Goal: Information Seeking & Learning: Learn about a topic

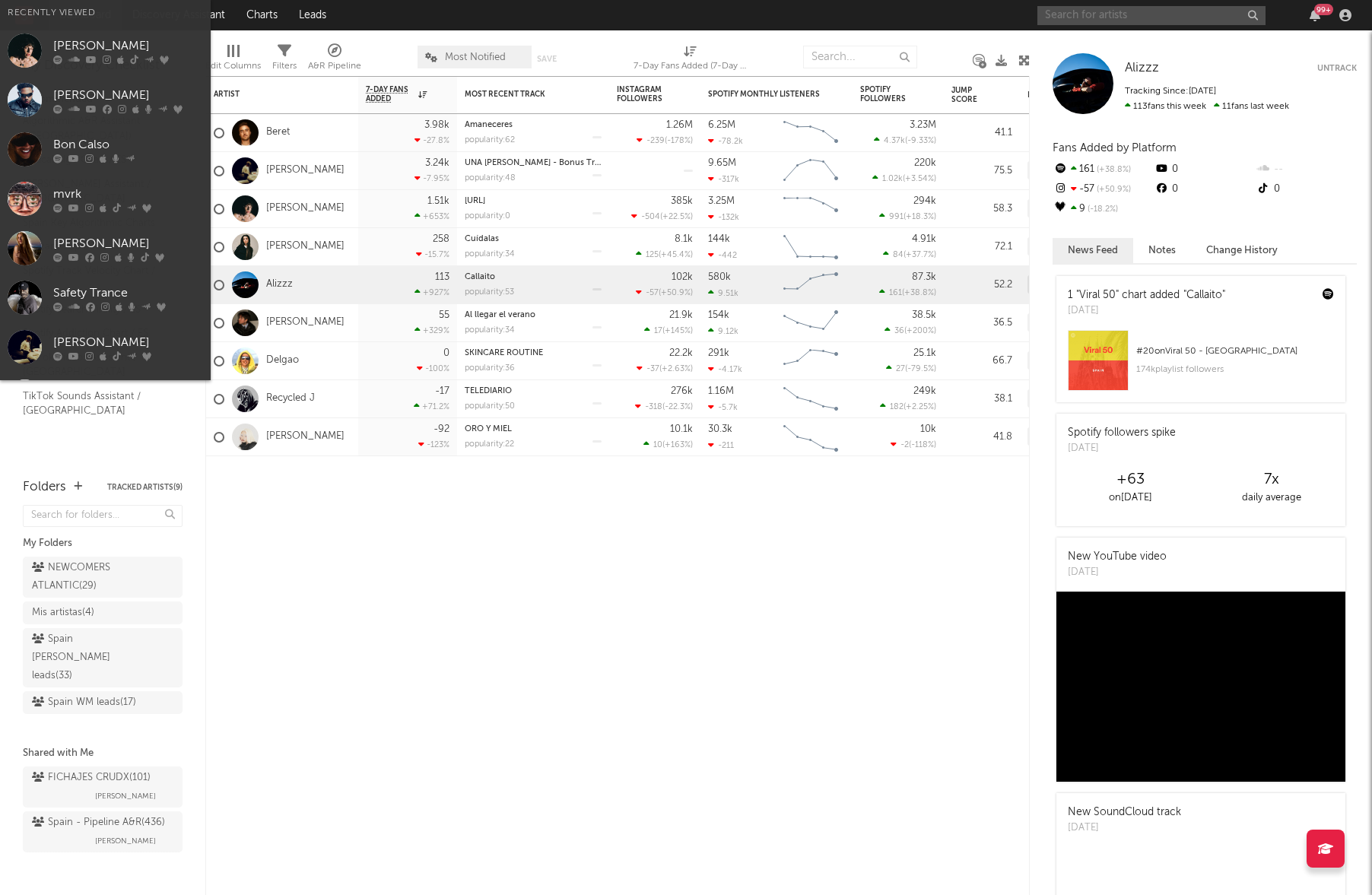
click at [1117, 14] on input "text" at bounding box center [1152, 15] width 228 height 19
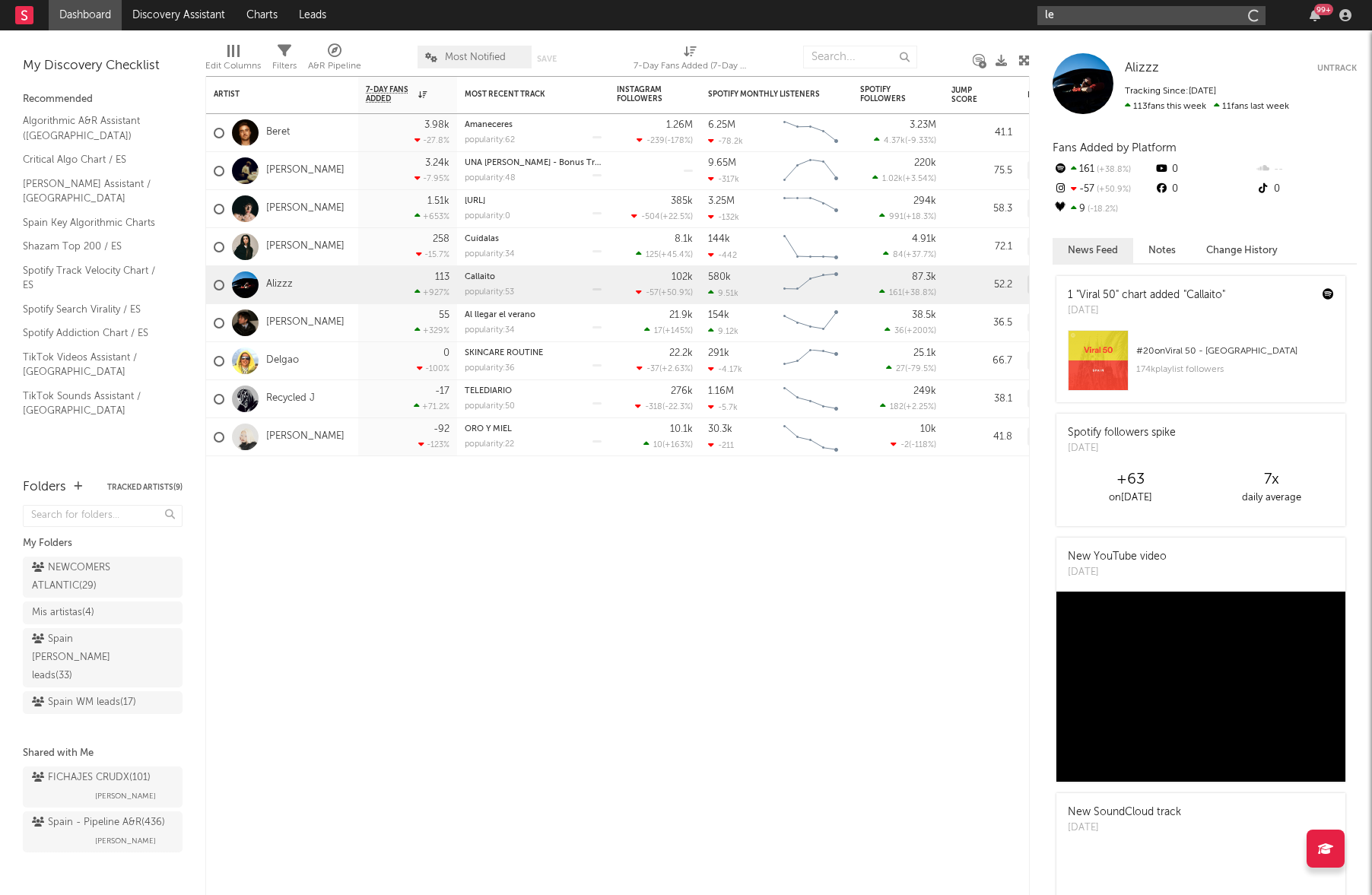
type input "[PERSON_NAME]"
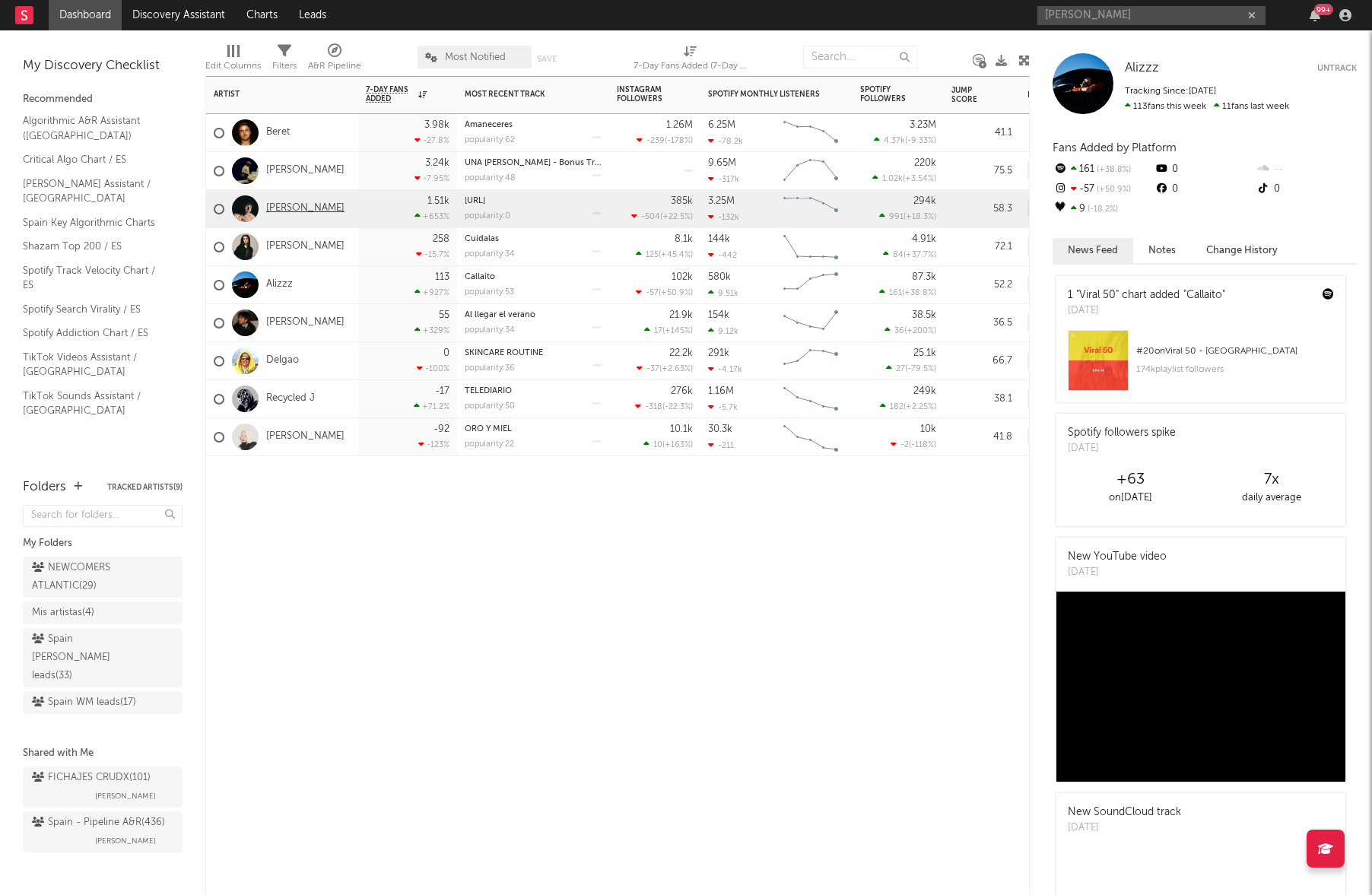
click at [289, 214] on link "[PERSON_NAME]" at bounding box center [305, 208] width 78 height 13
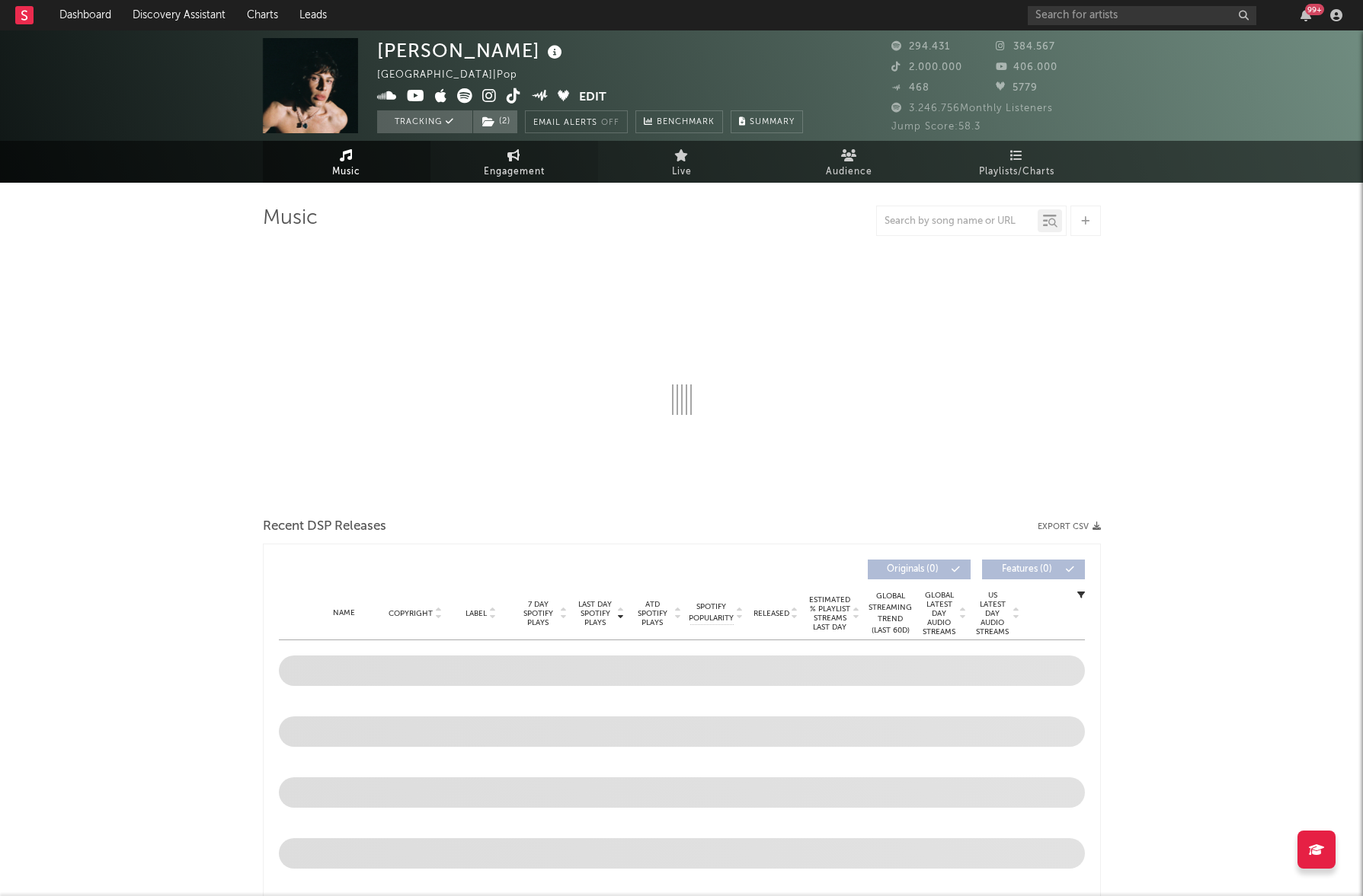
select select "6m"
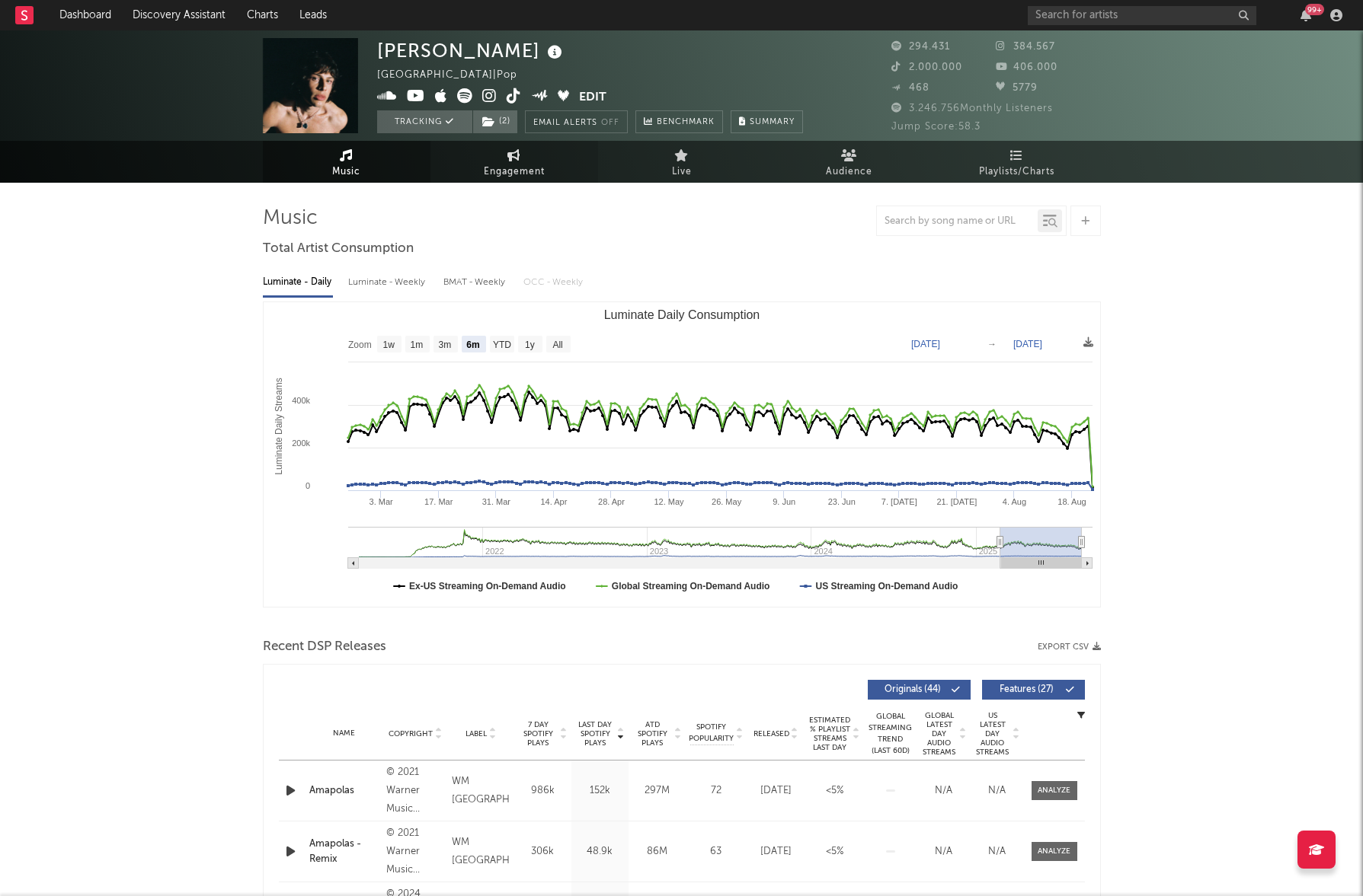
click at [501, 165] on span "Engagement" at bounding box center [513, 172] width 61 height 18
select select "1w"
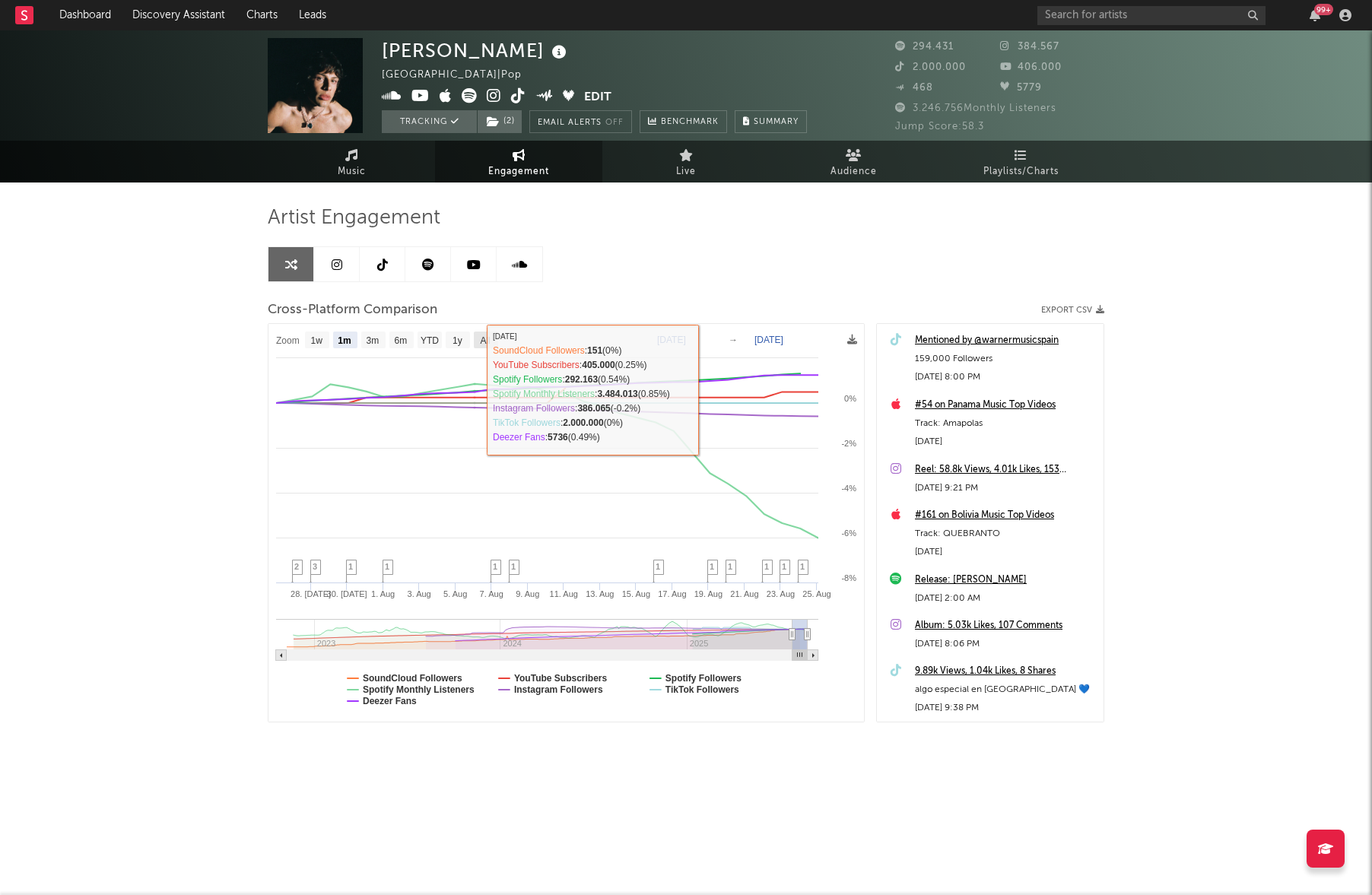
click at [484, 348] on rect at bounding box center [486, 340] width 25 height 17
select select "All"
type input "[DATE]"
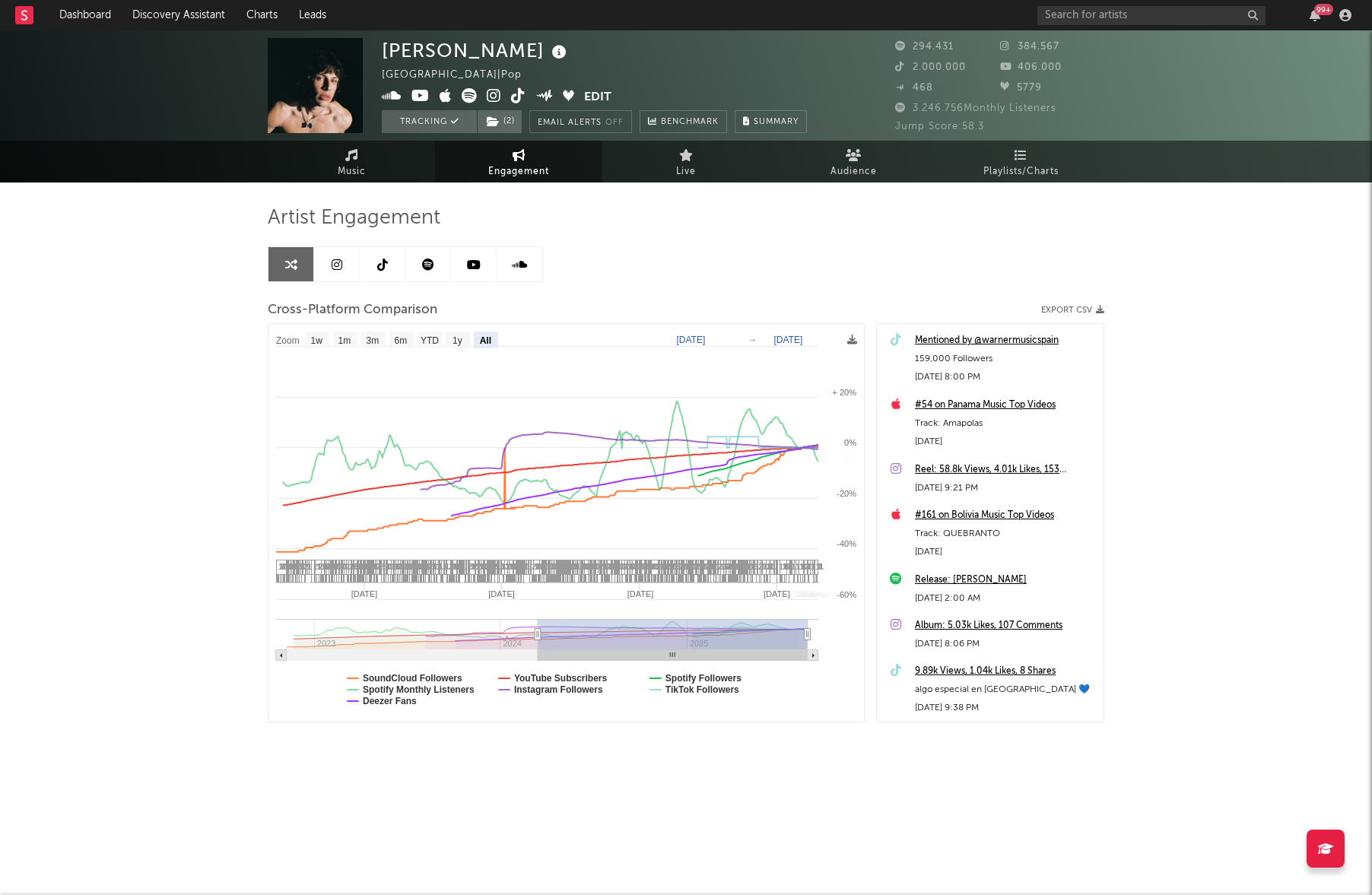
select select "All"
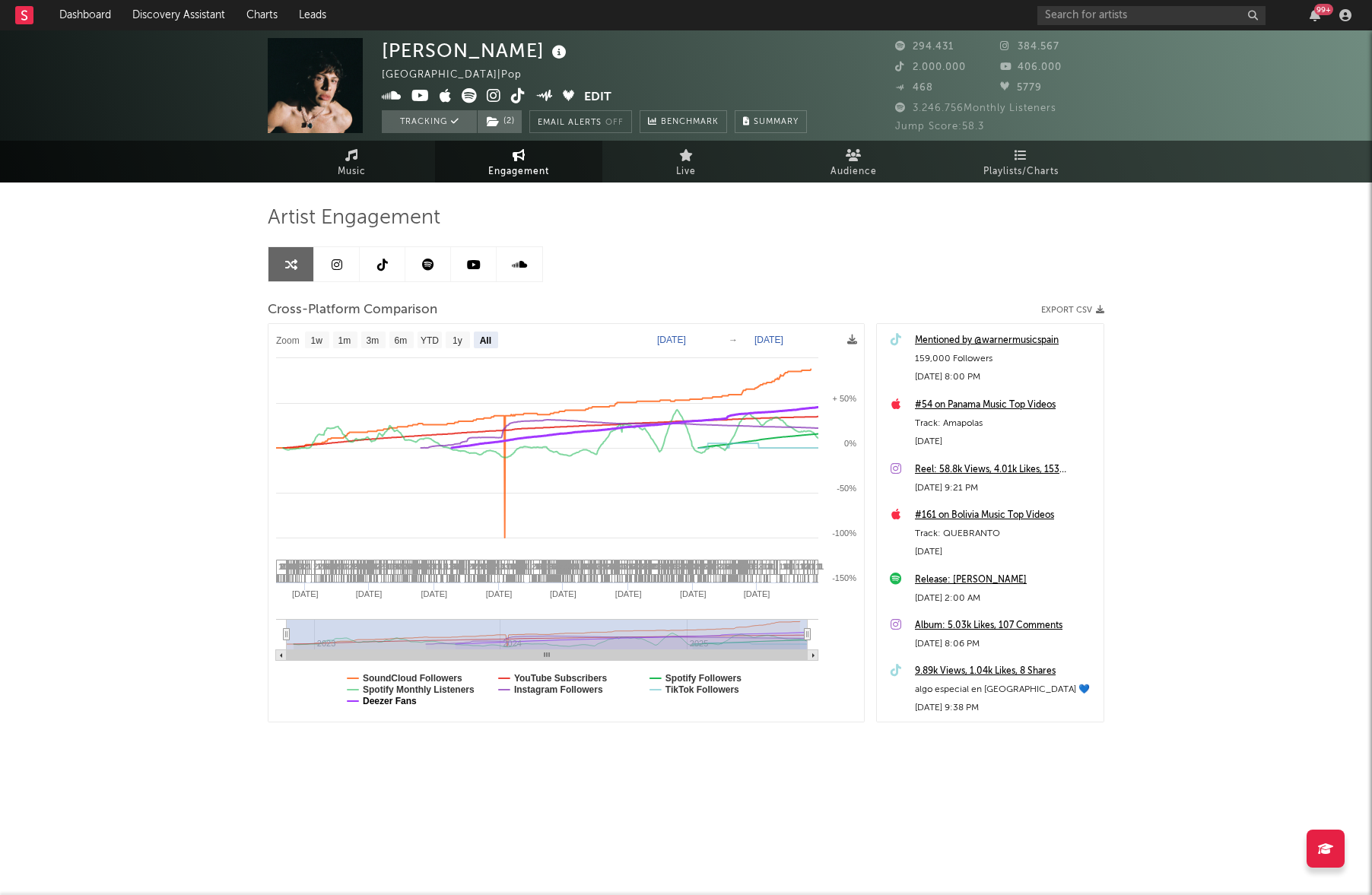
click at [409, 706] on text "Deezer Fans" at bounding box center [390, 701] width 54 height 11
select select "All"
click at [400, 675] on text "SoundCloud Followers" at bounding box center [412, 678] width 100 height 11
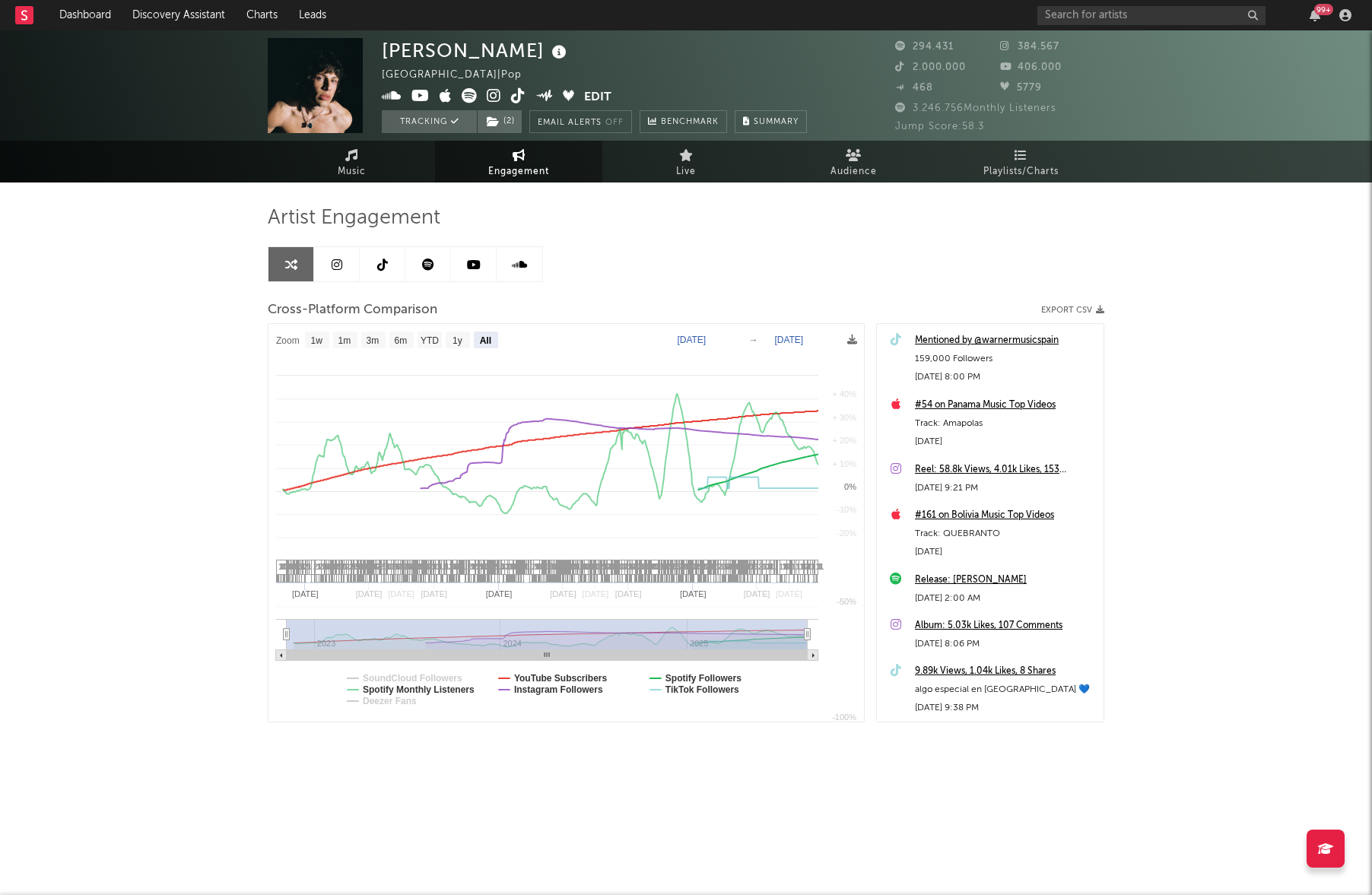
select select "All"
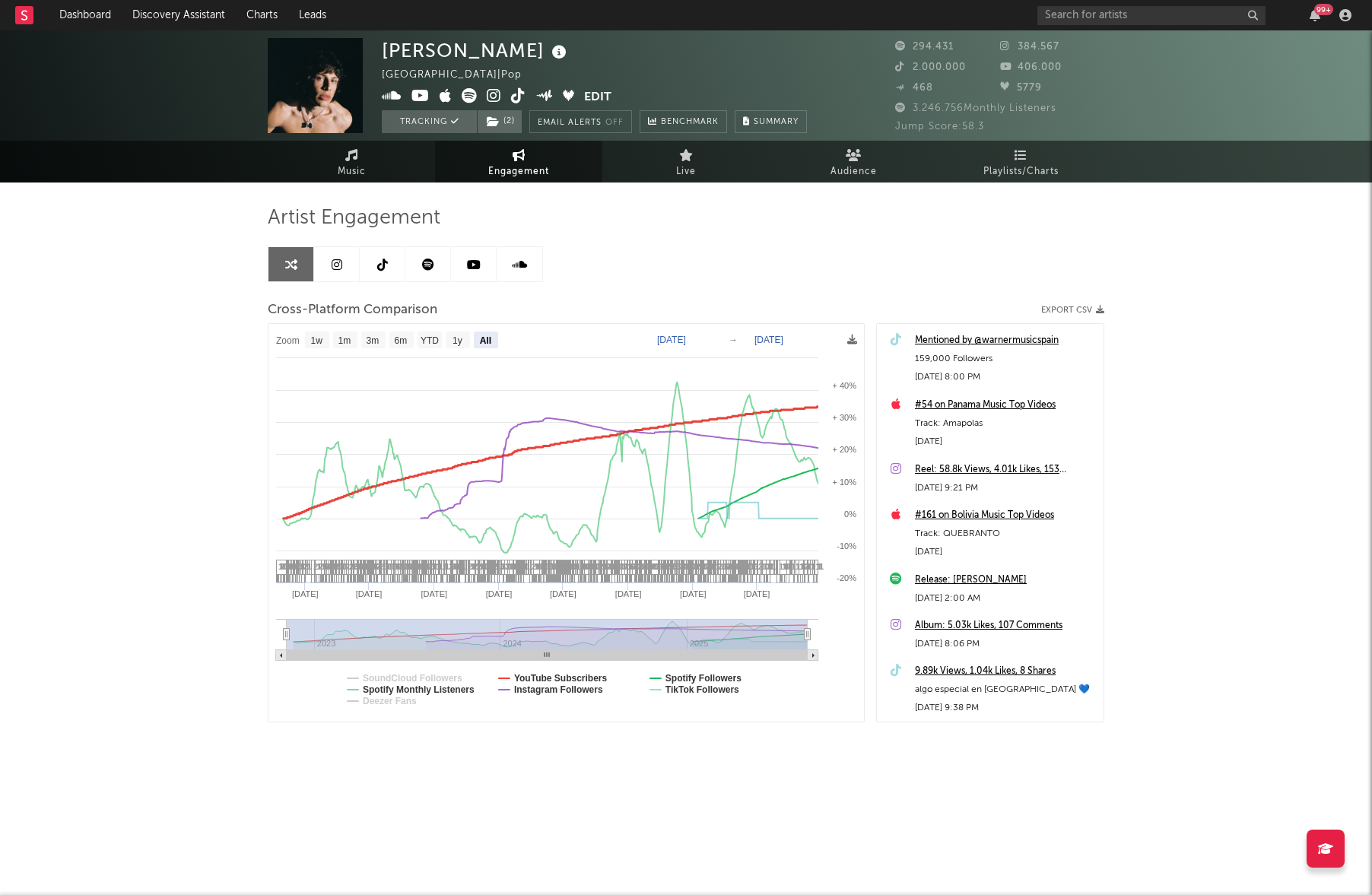
click at [556, 673] on text "YouTube Subscribers" at bounding box center [561, 678] width 93 height 11
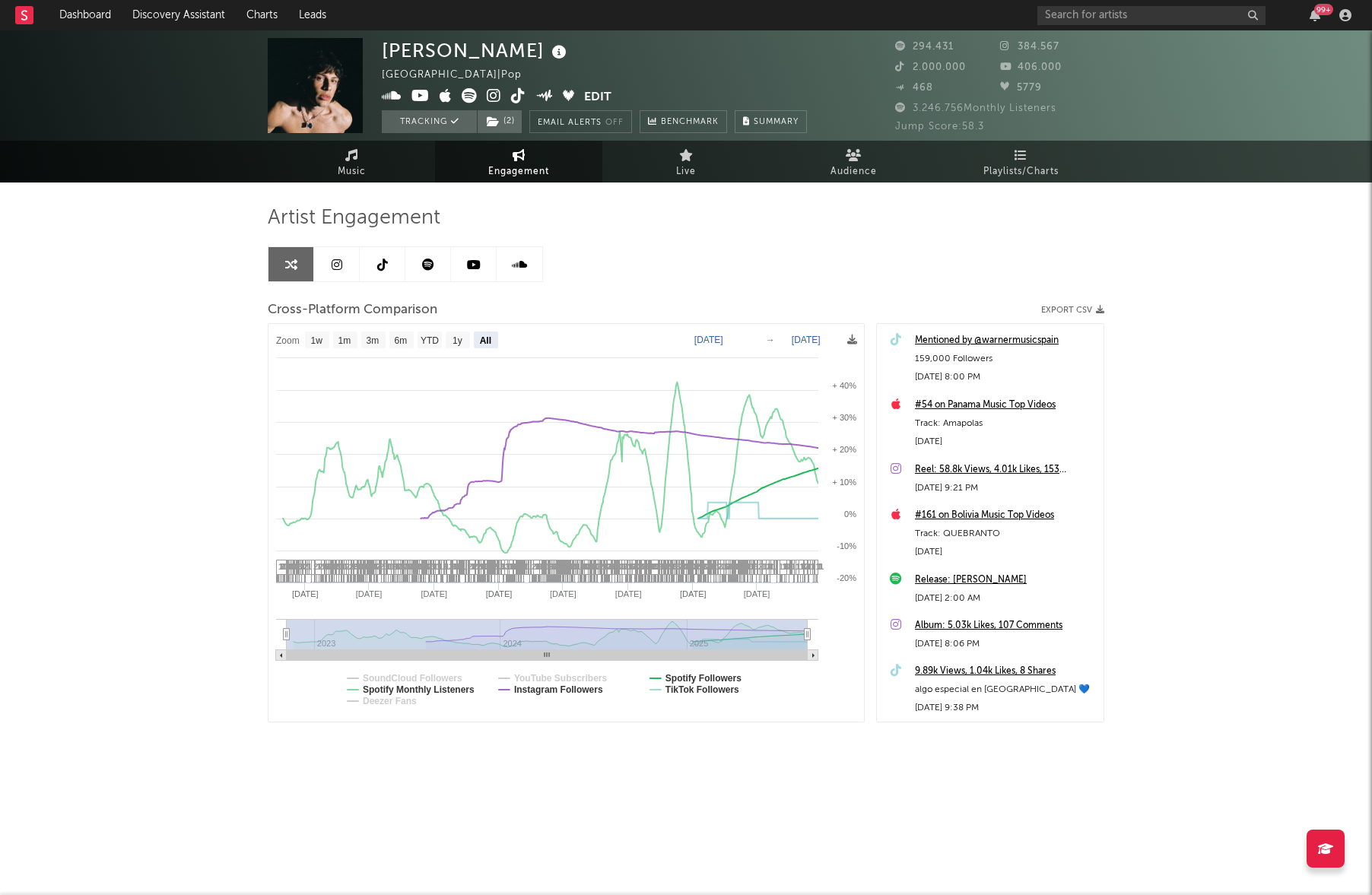
select select "All"
click at [324, 165] on link "Music" at bounding box center [351, 162] width 168 height 42
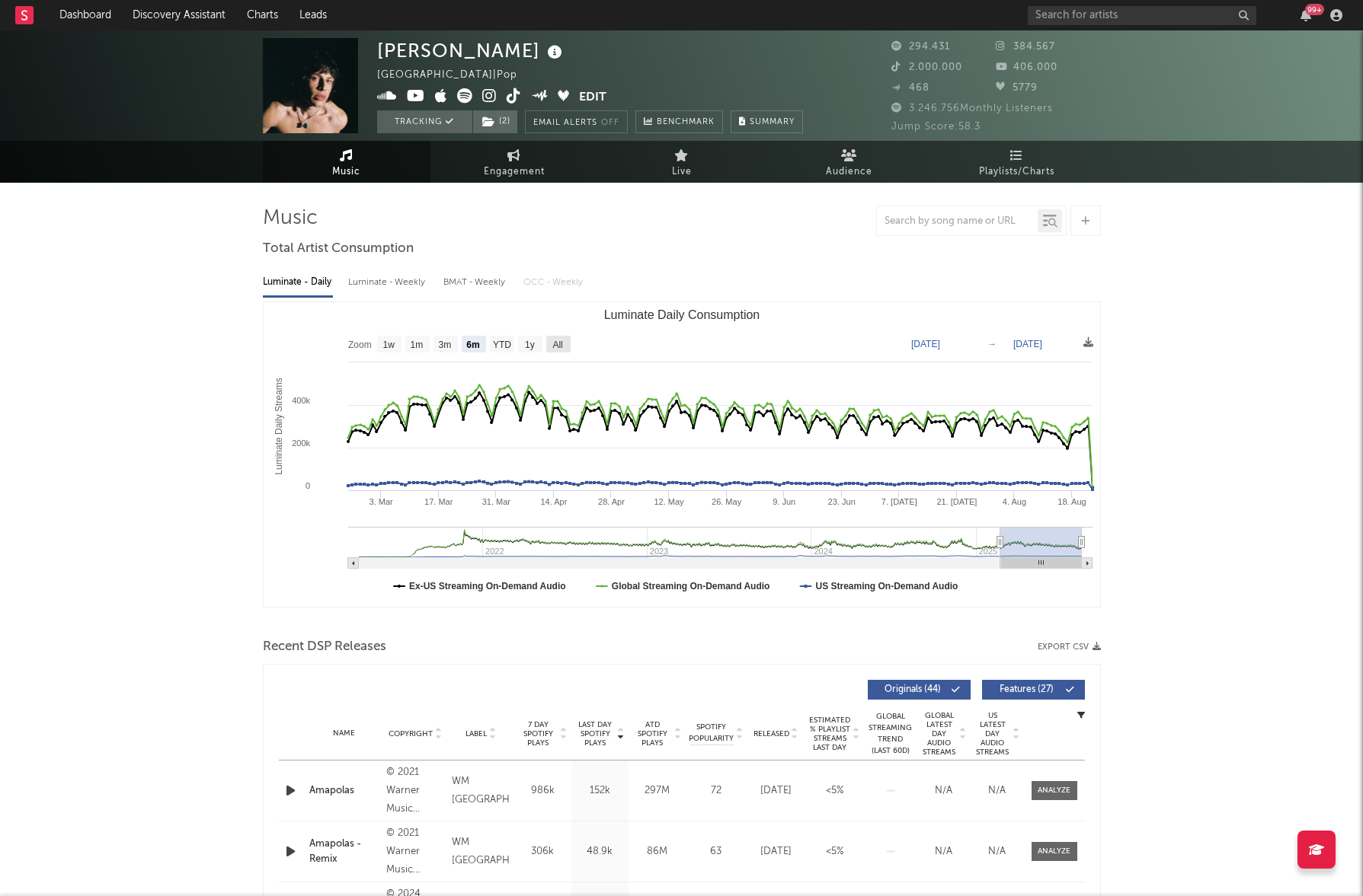
click at [562, 340] on text "All" at bounding box center [557, 344] width 10 height 11
select select "All"
type input "[DATE]"
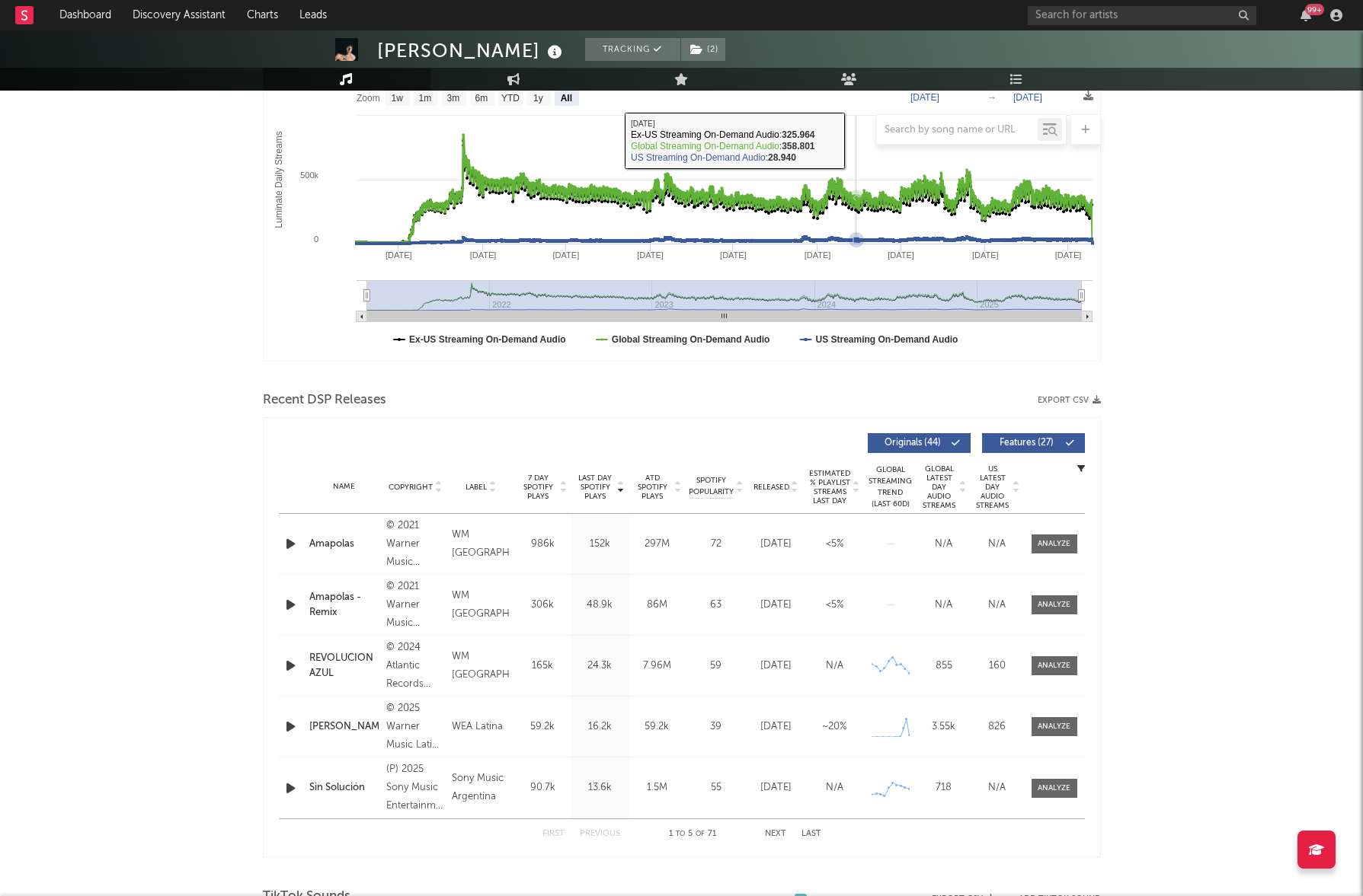
scroll to position [327, 0]
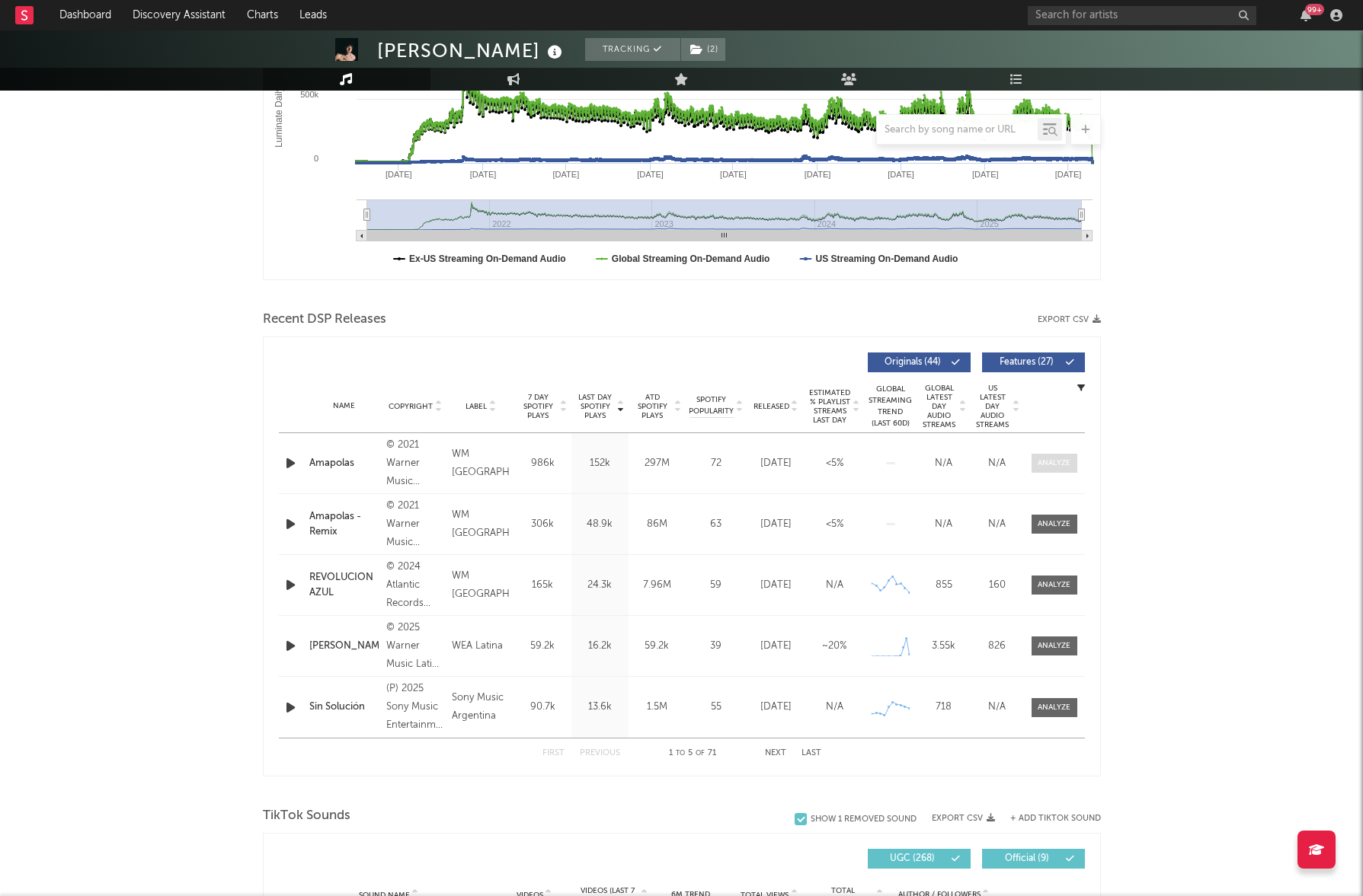
click at [1050, 461] on div at bounding box center [1053, 463] width 33 height 12
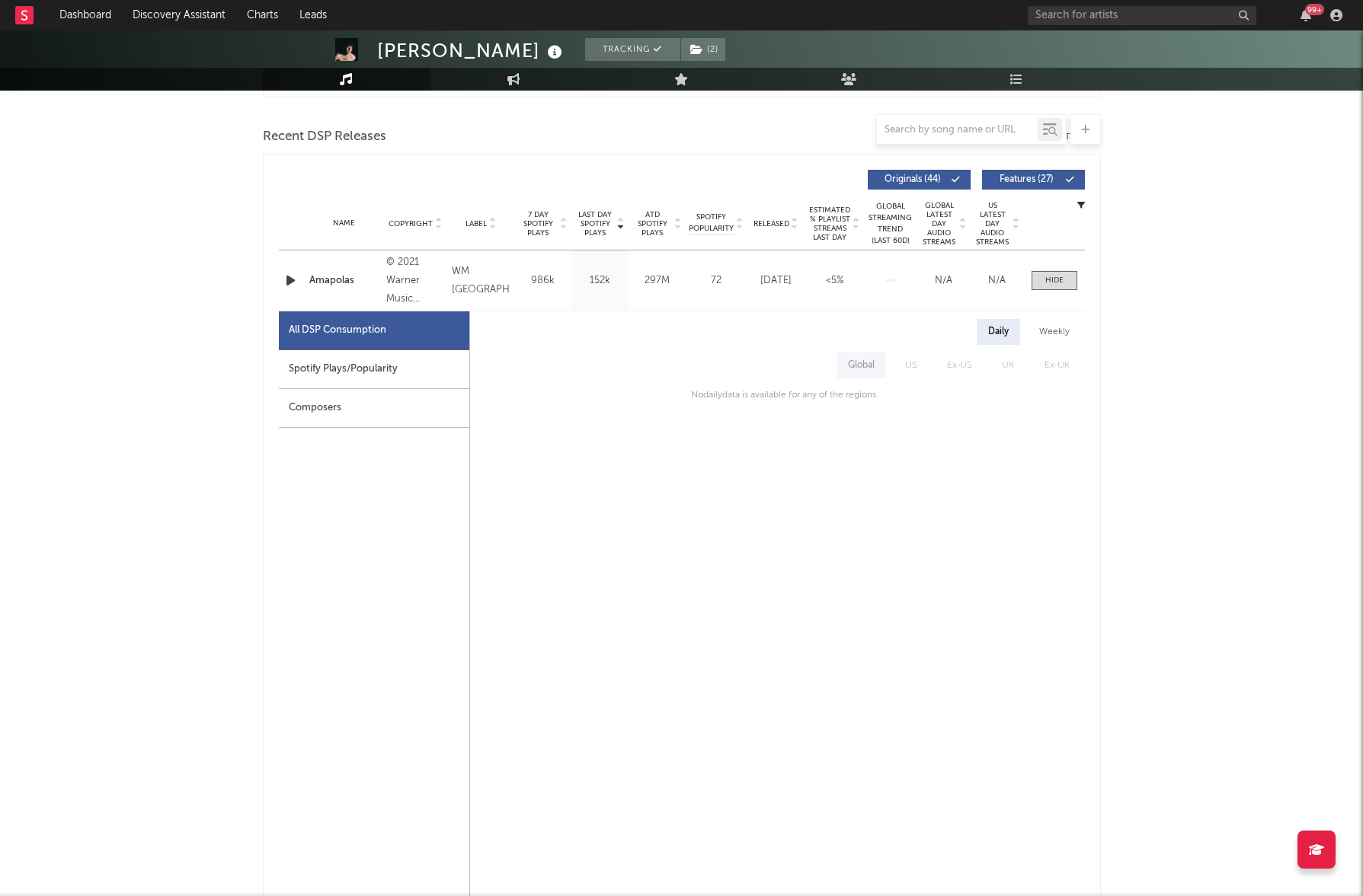
scroll to position [516, 0]
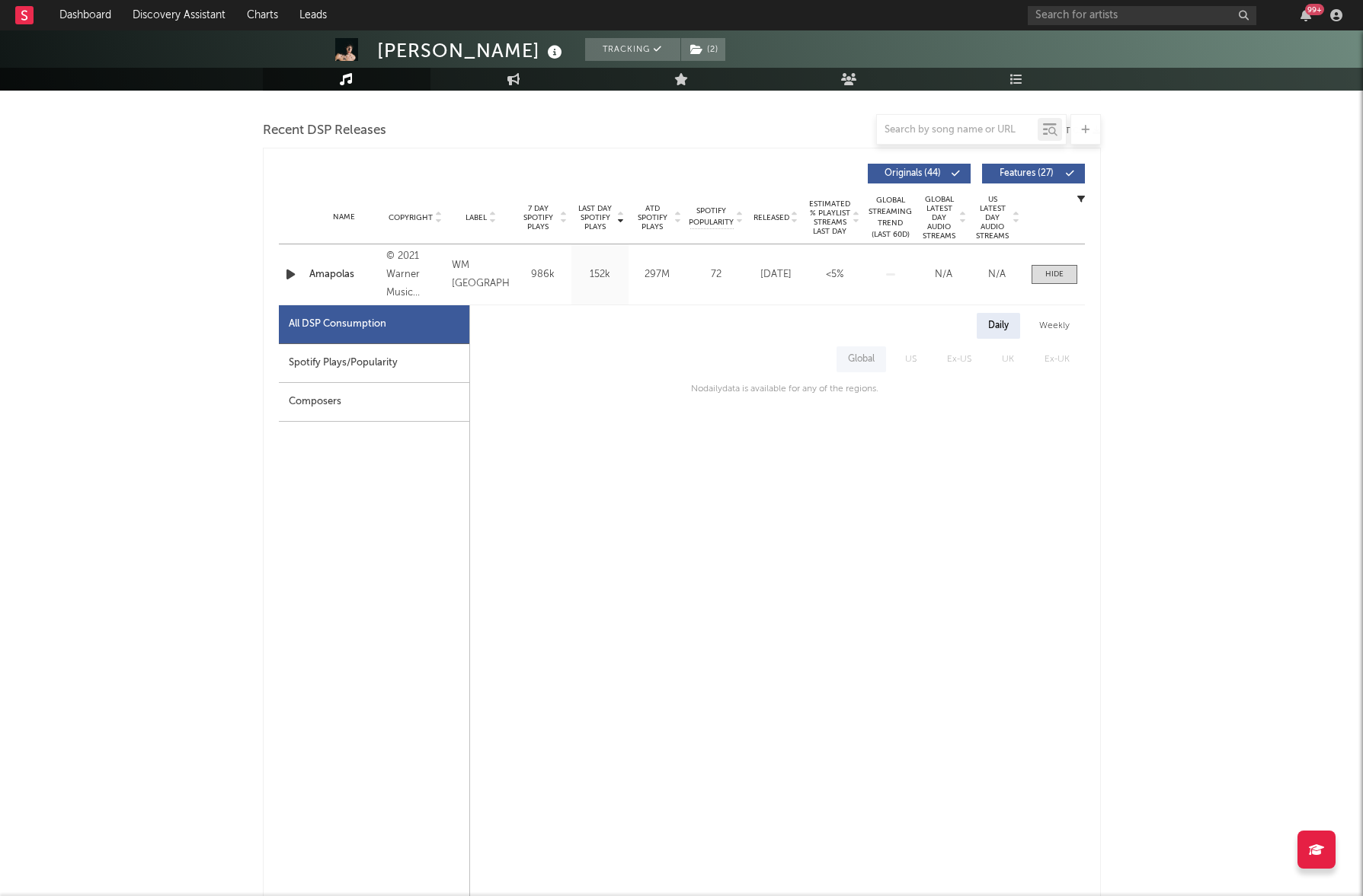
click at [1049, 324] on div "Weekly" at bounding box center [1054, 325] width 54 height 26
click at [985, 328] on div "Daily" at bounding box center [999, 325] width 44 height 26
click at [390, 367] on div "Spotify Plays/Popularity" at bounding box center [374, 363] width 191 height 39
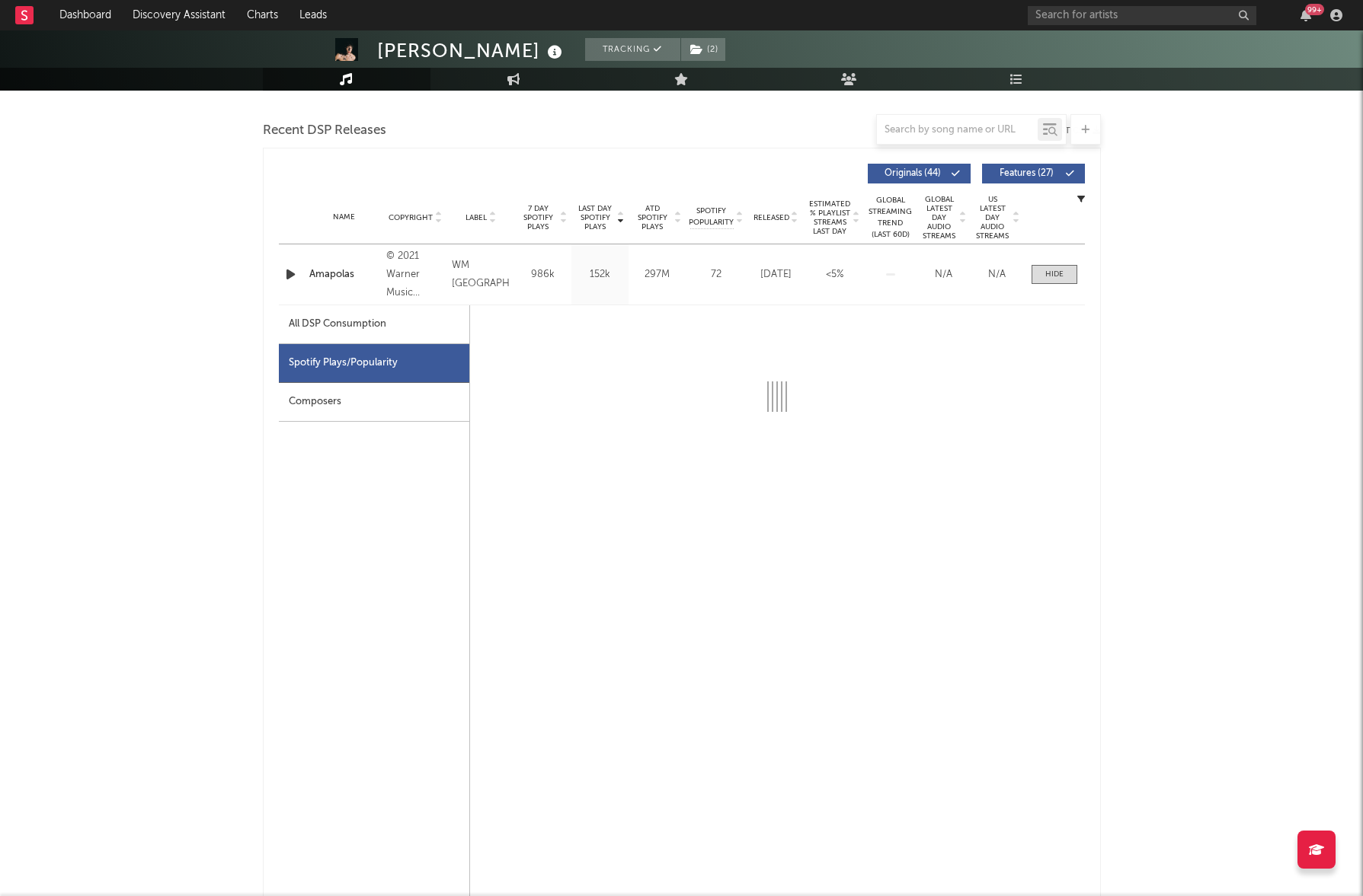
click at [377, 325] on div "All DSP Consumption" at bounding box center [338, 324] width 97 height 18
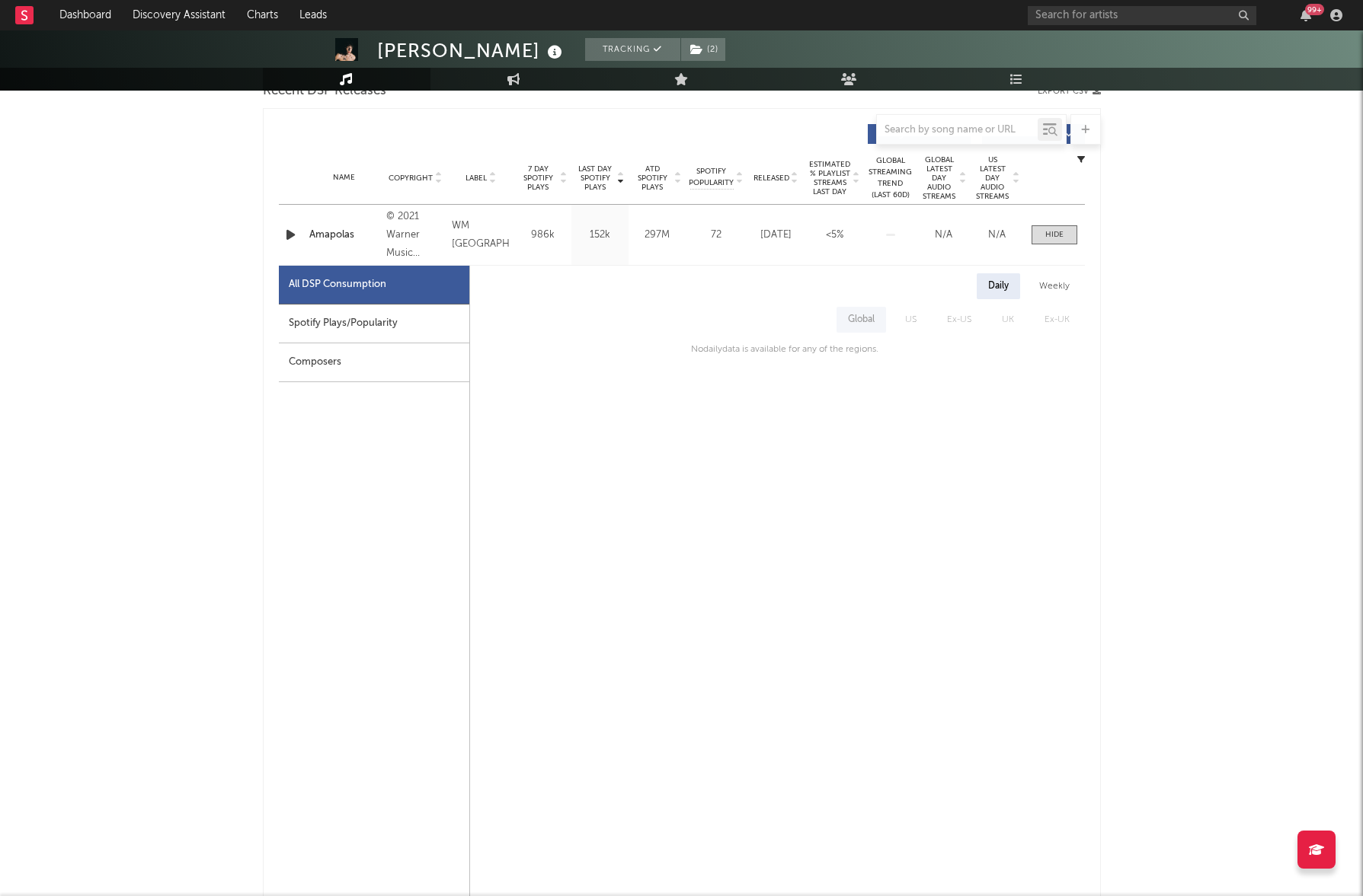
scroll to position [663, 0]
